Goal: Find specific page/section: Find specific page/section

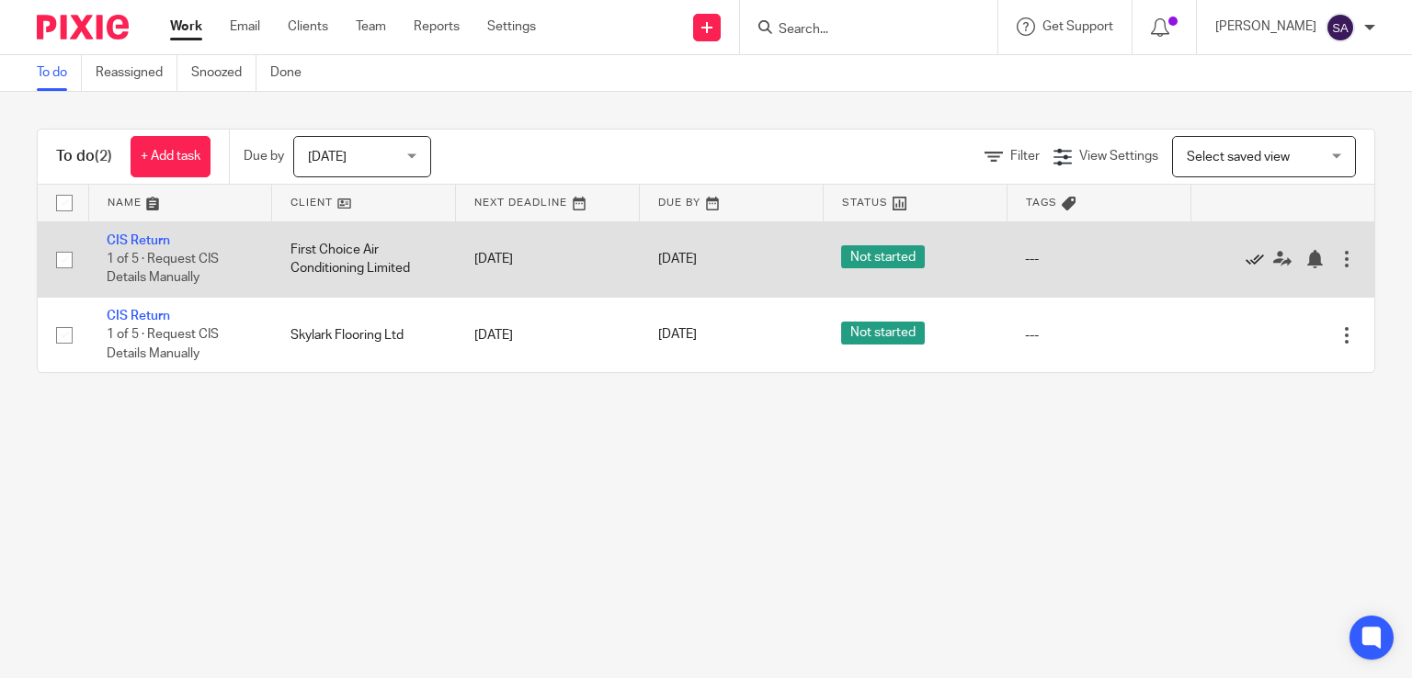
click at [1245, 255] on icon at bounding box center [1254, 259] width 18 height 18
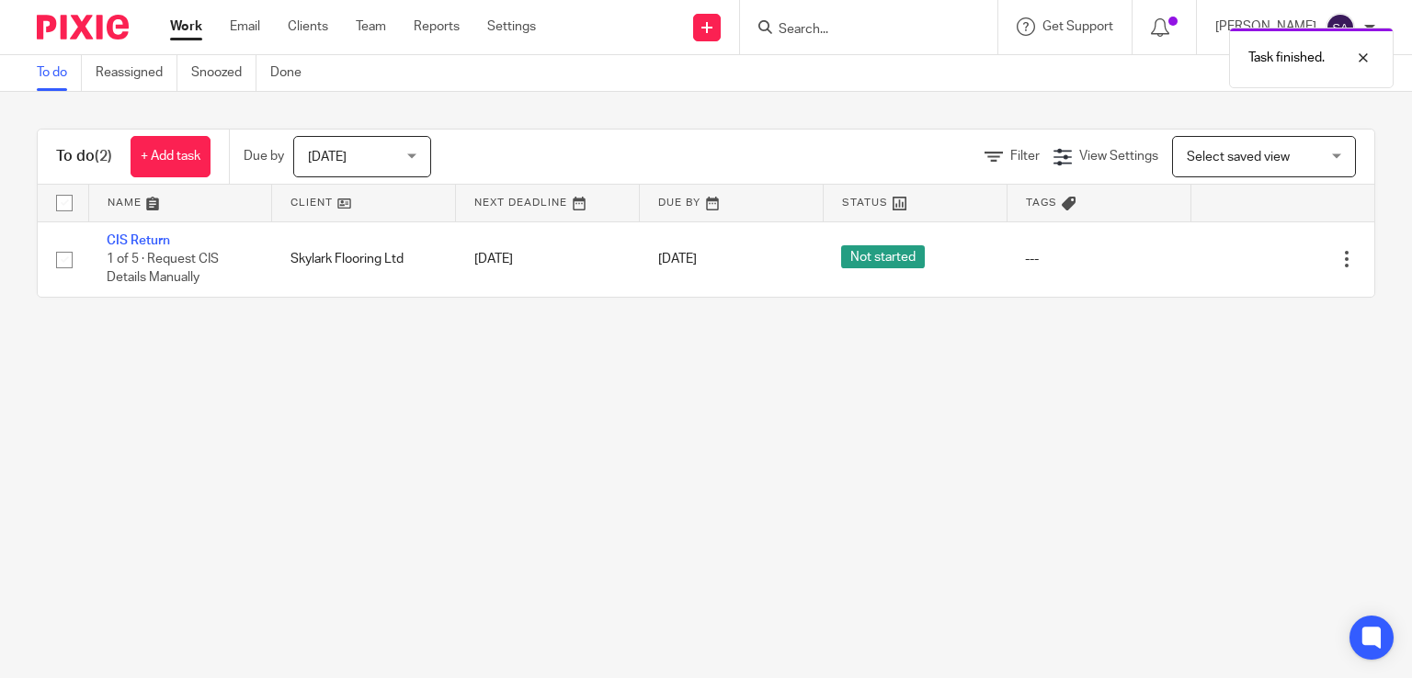
click at [1245, 255] on icon at bounding box center [1254, 259] width 18 height 18
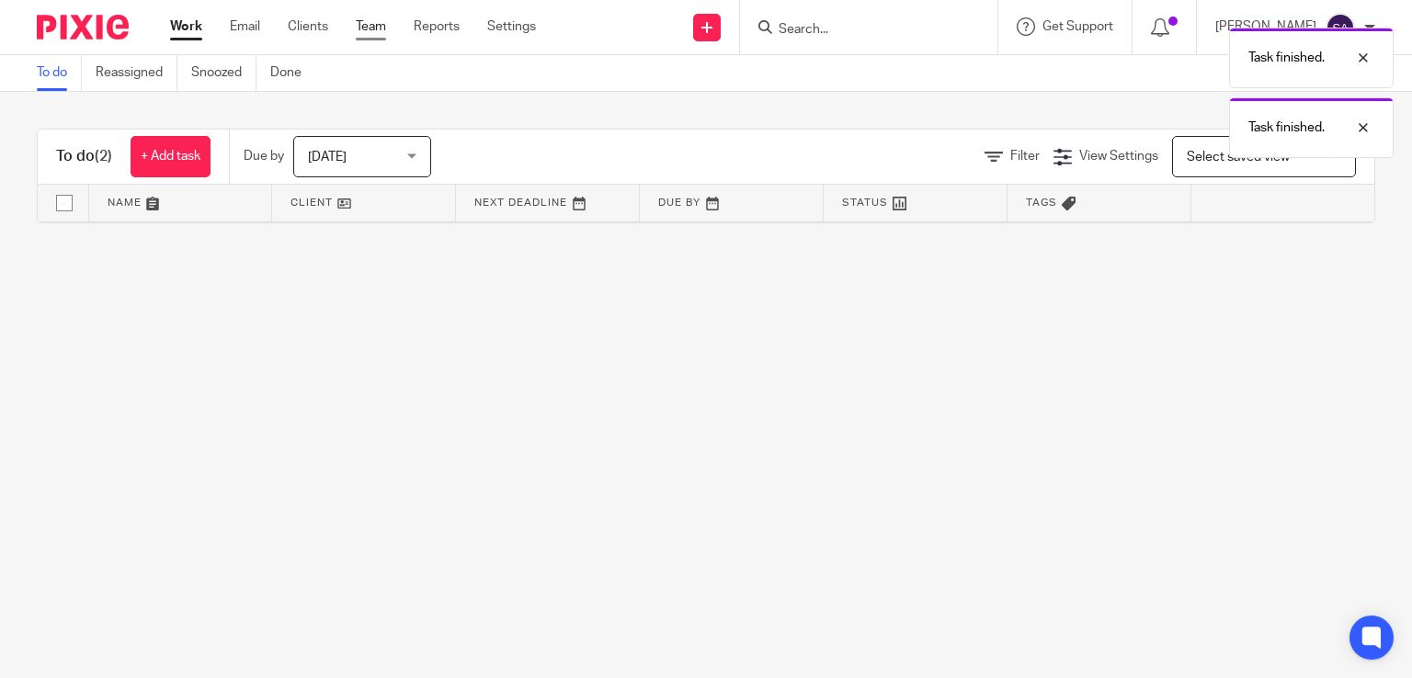
click at [378, 26] on link "Team" at bounding box center [371, 26] width 30 height 18
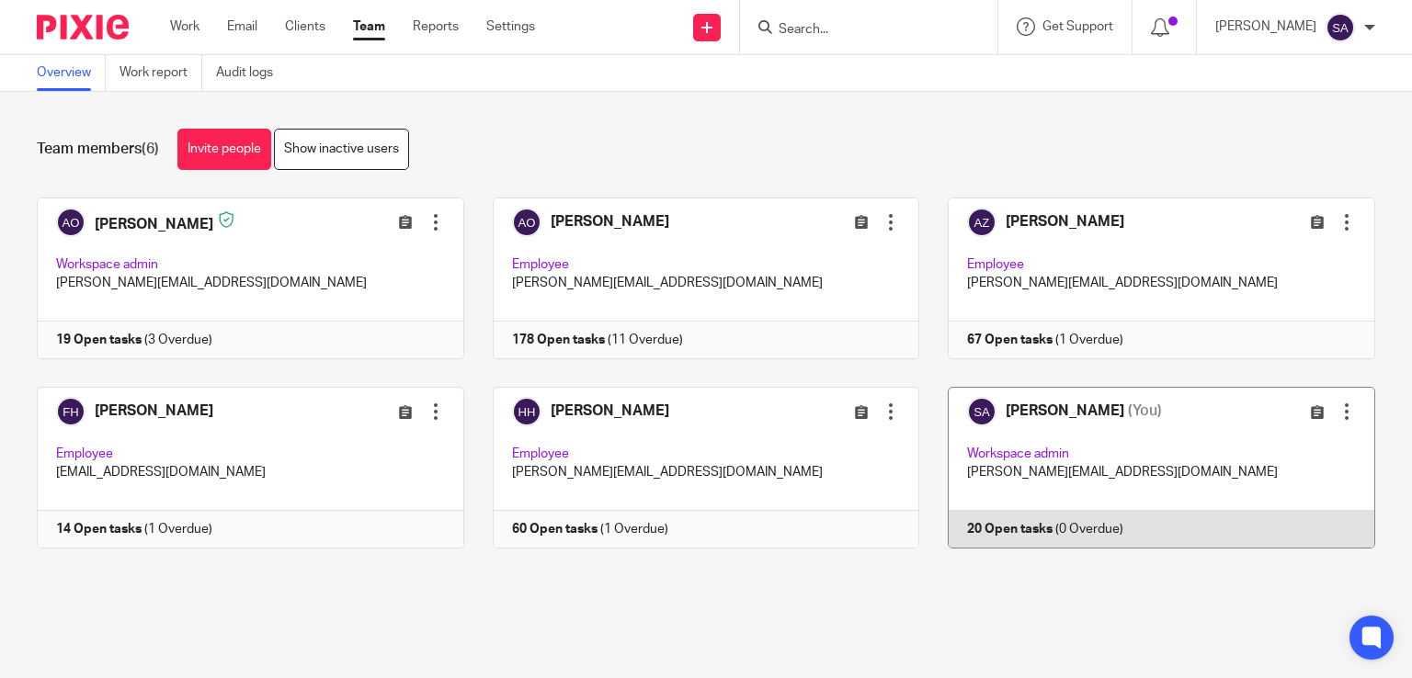
click at [1059, 409] on link at bounding box center [1147, 468] width 456 height 162
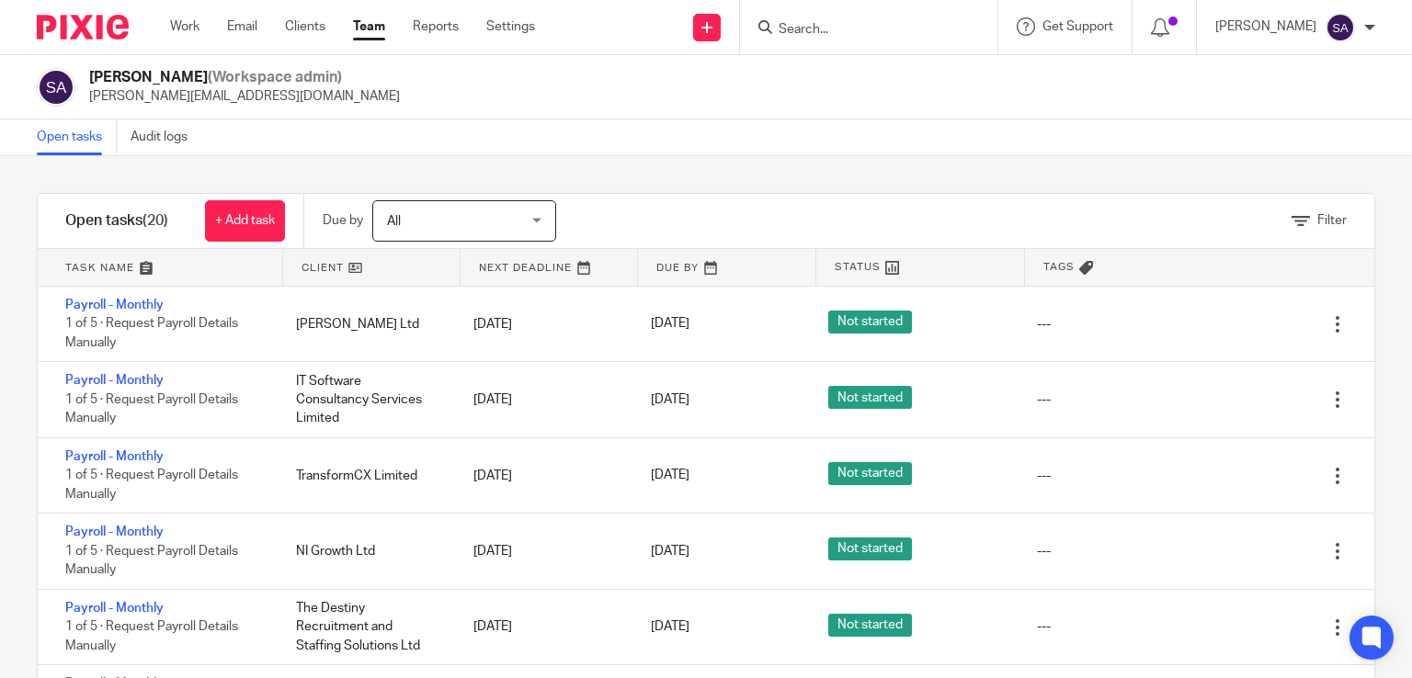
click at [830, 27] on input "Search" at bounding box center [859, 30] width 165 height 17
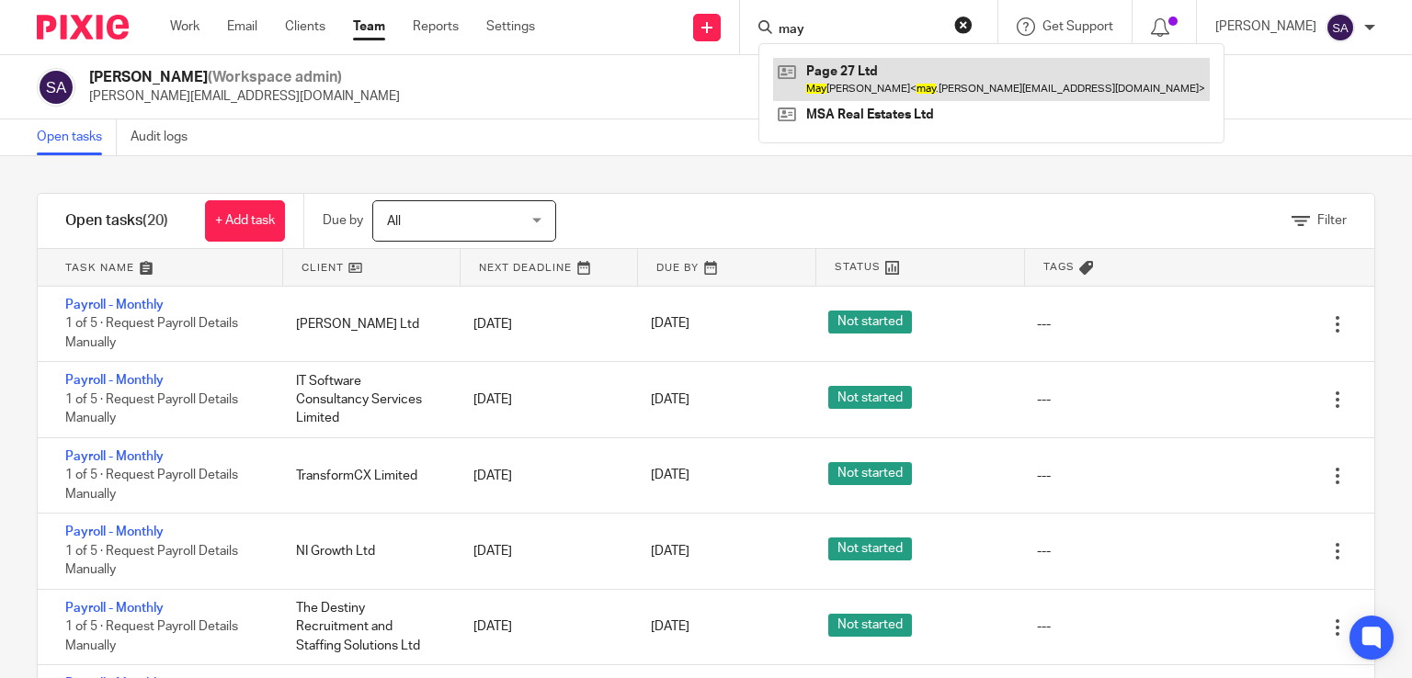
type input "may"
click at [868, 81] on link at bounding box center [991, 79] width 437 height 42
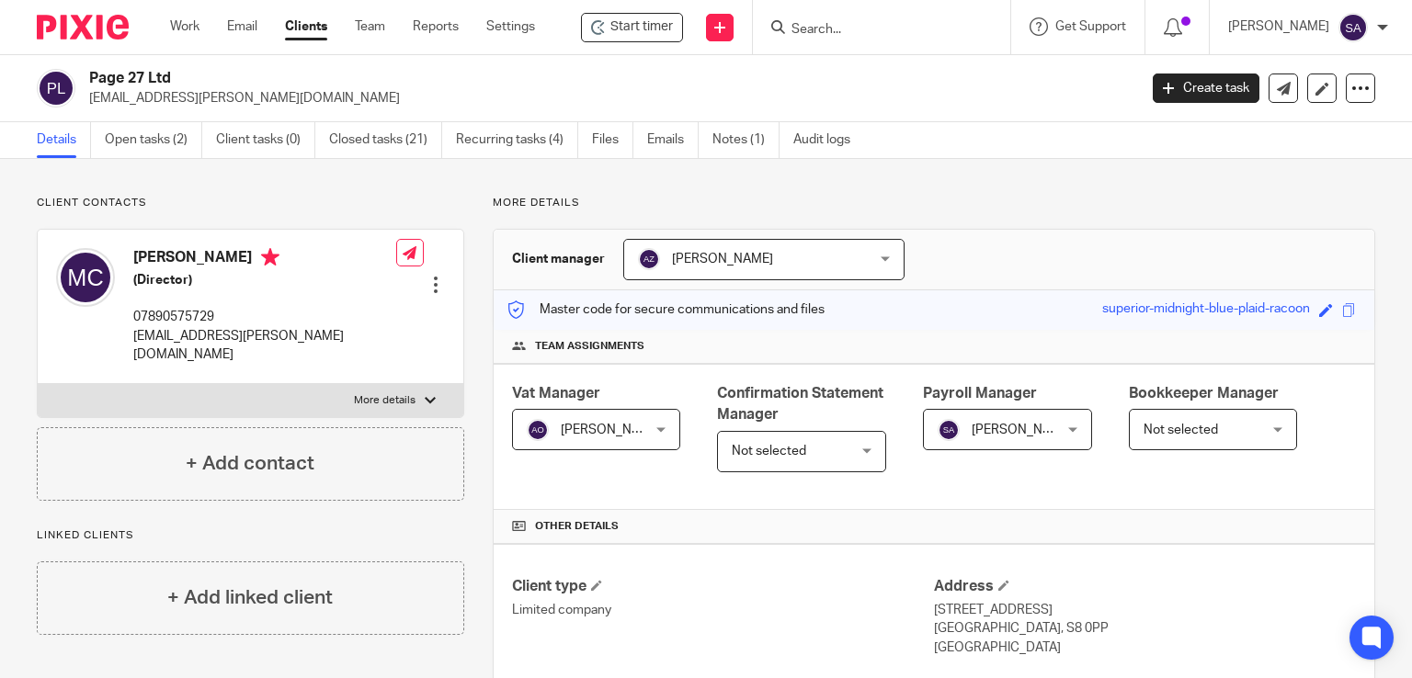
click at [820, 30] on input "Search" at bounding box center [871, 30] width 165 height 17
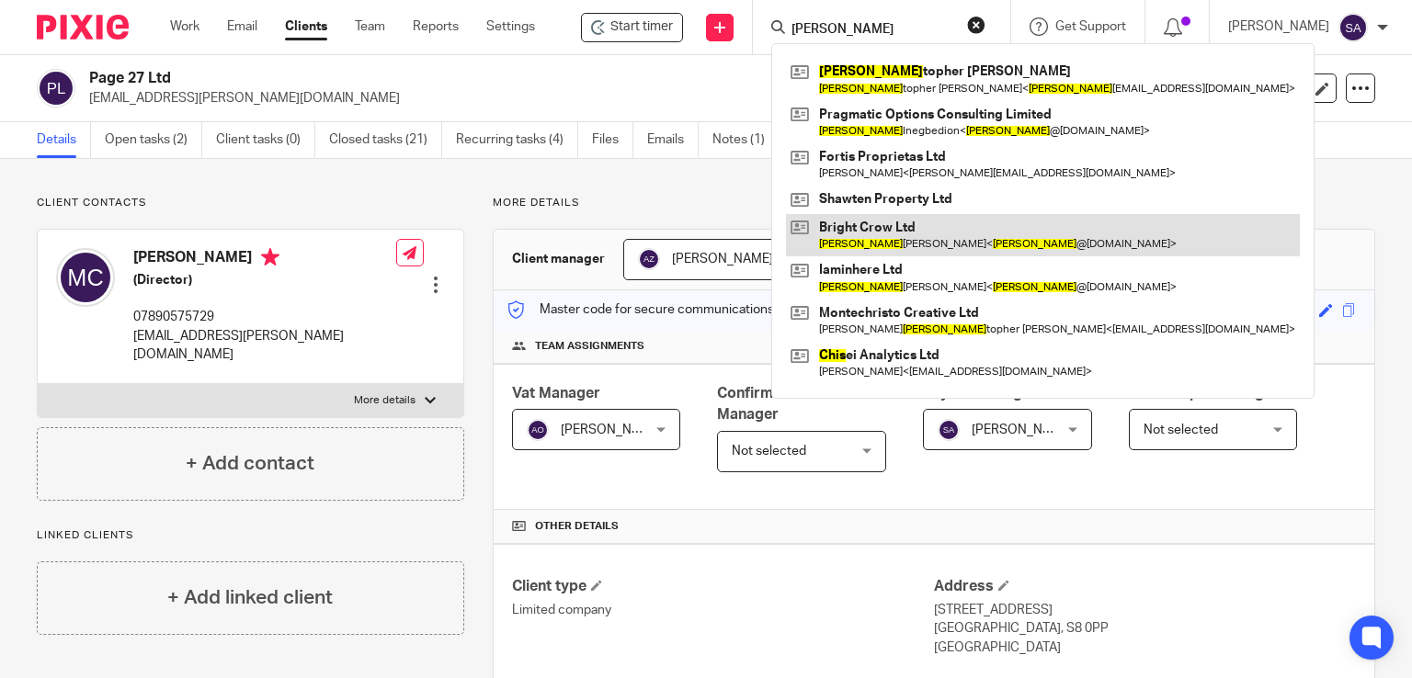
type input "[PERSON_NAME]"
click at [876, 244] on link at bounding box center [1043, 235] width 514 height 42
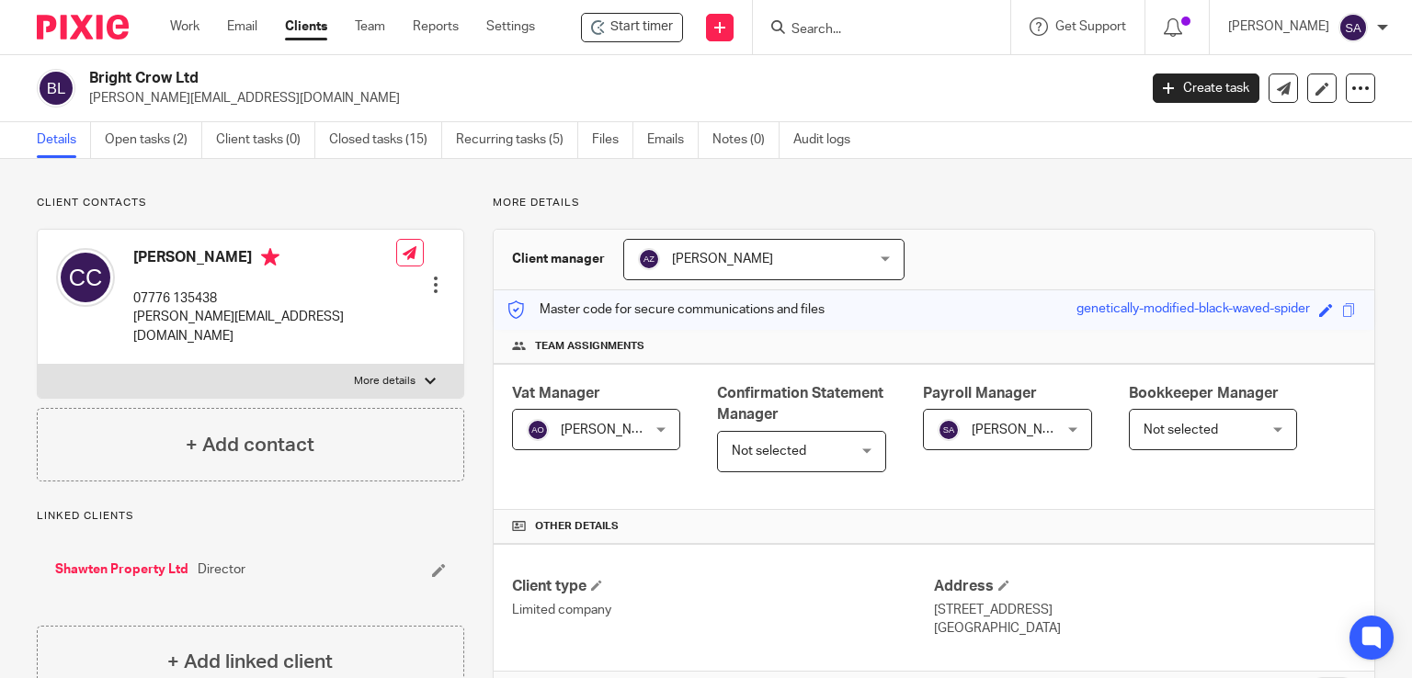
click at [129, 561] on link "Shawten Property Ltd" at bounding box center [121, 570] width 133 height 18
